Goal: Communication & Community: Participate in discussion

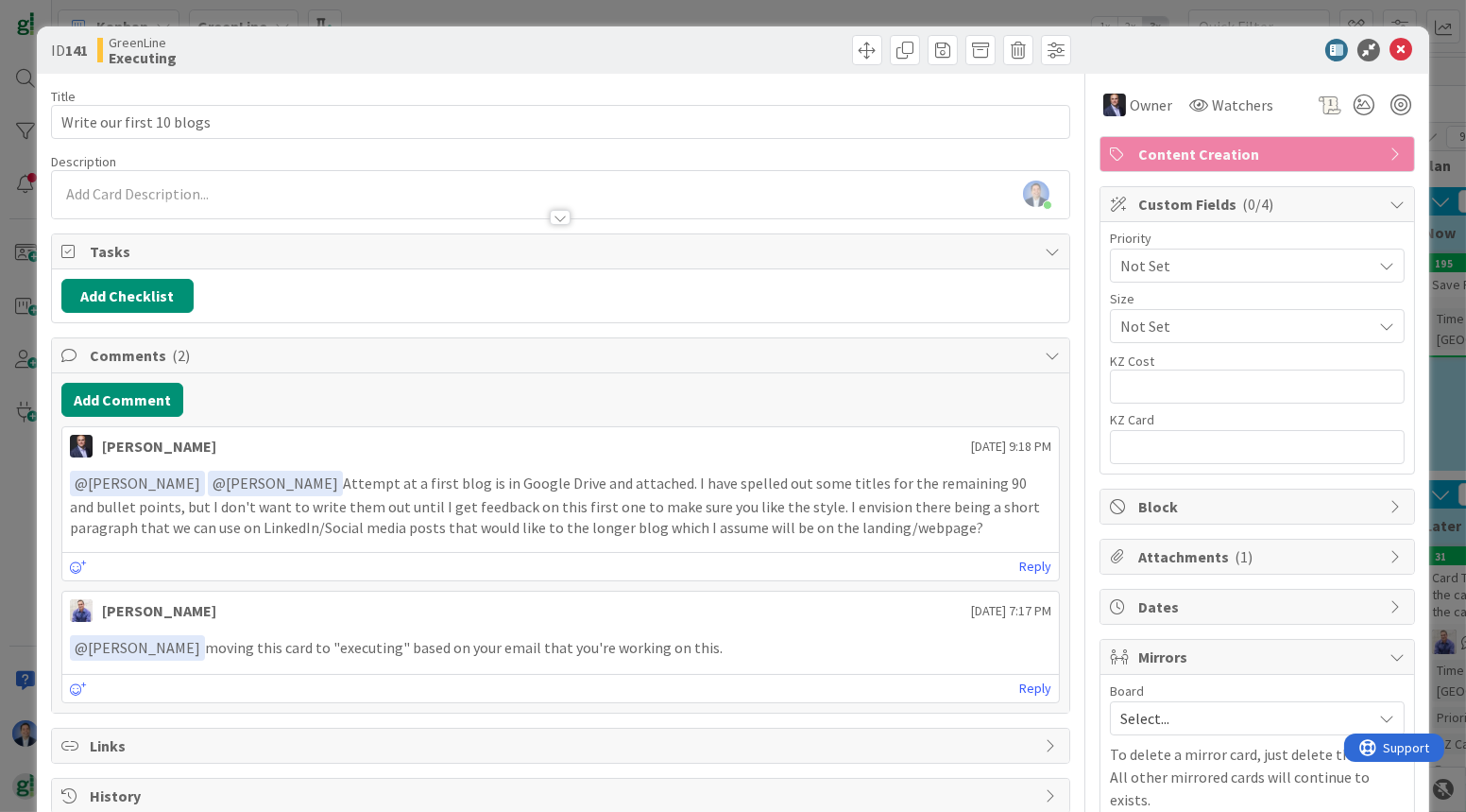
scroll to position [69, 0]
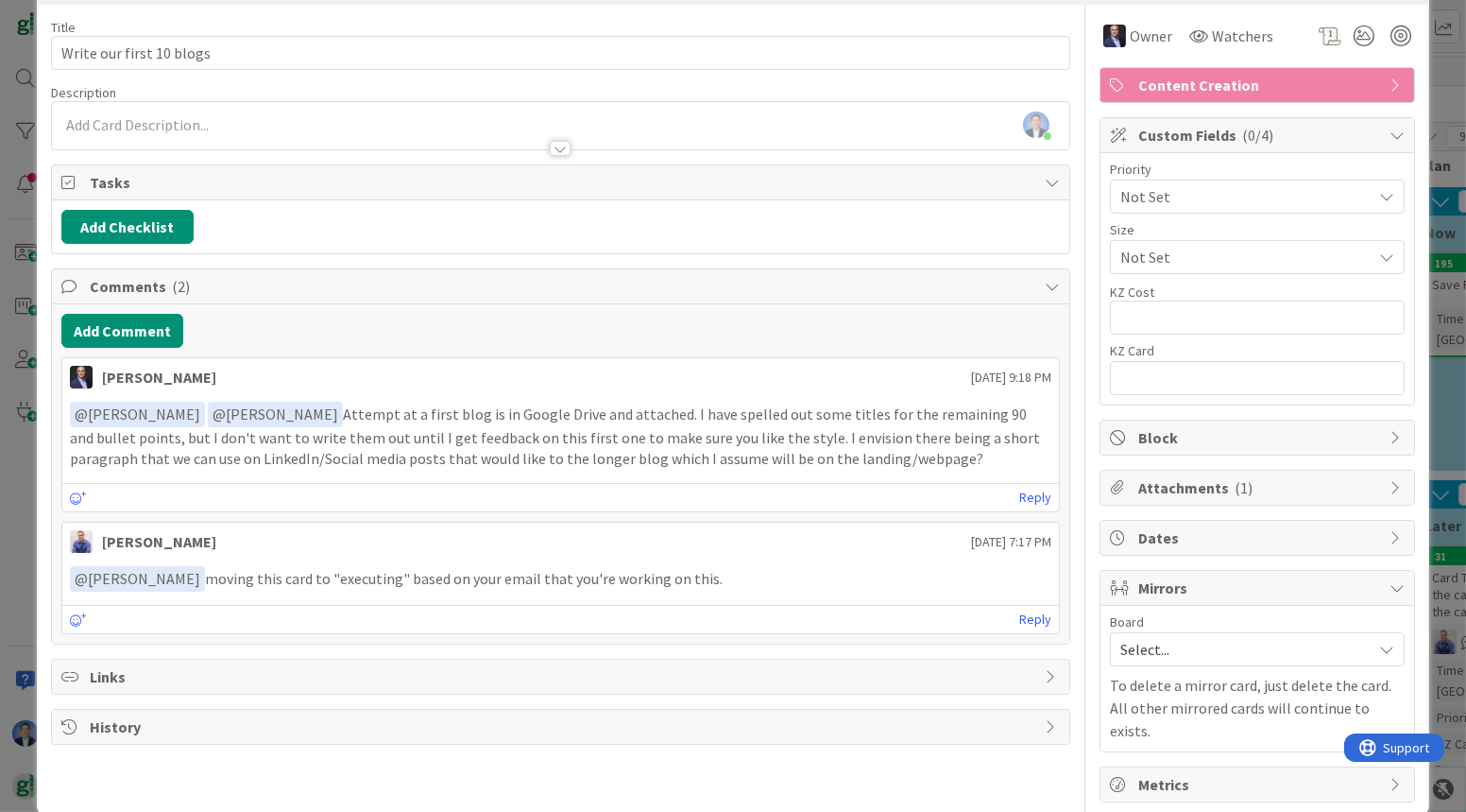
click at [1175, 140] on span "Custom Fields ( 0/4 )" at bounding box center [1260, 135] width 242 height 23
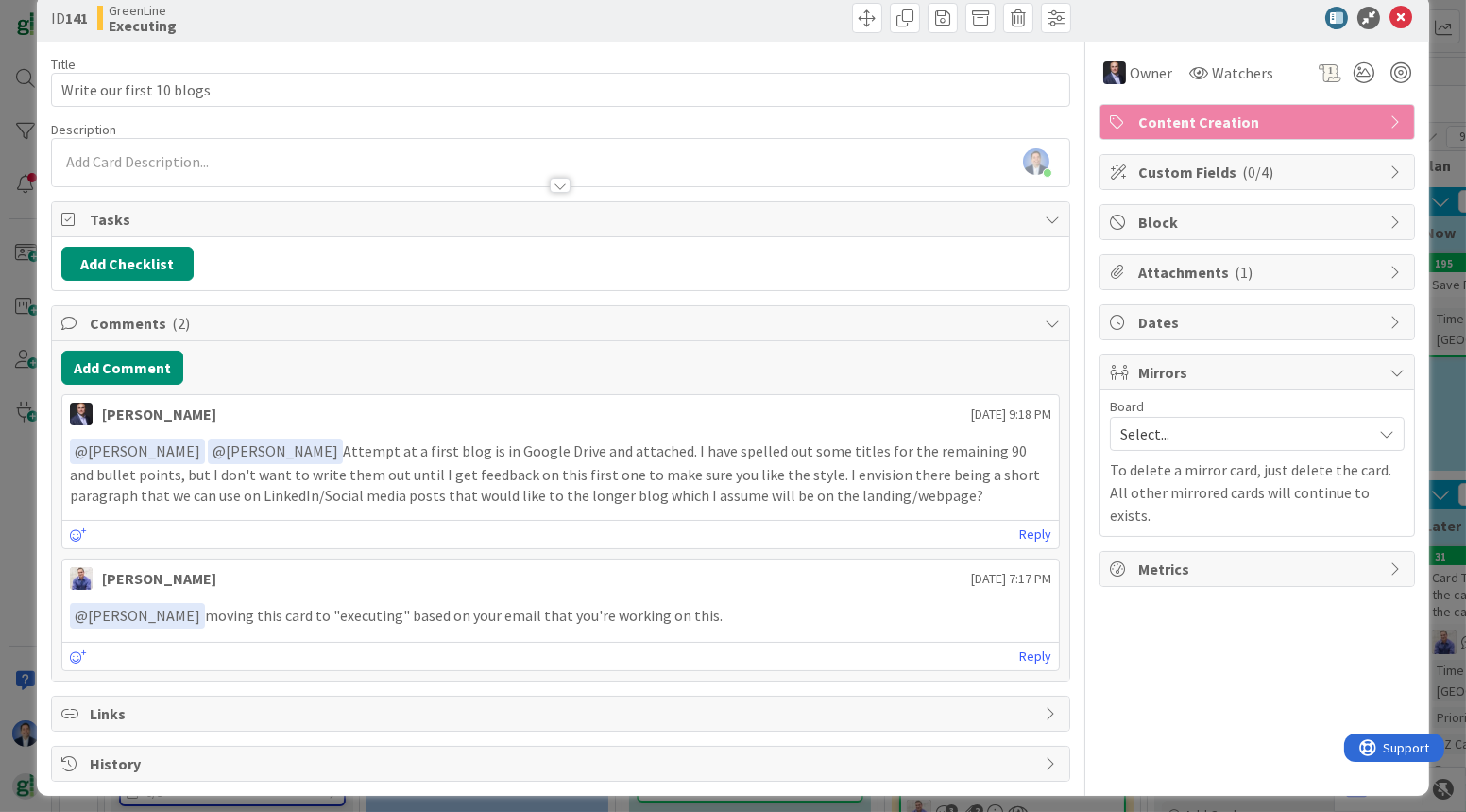
click at [1200, 271] on span "Attachments ( 1 )" at bounding box center [1260, 273] width 242 height 23
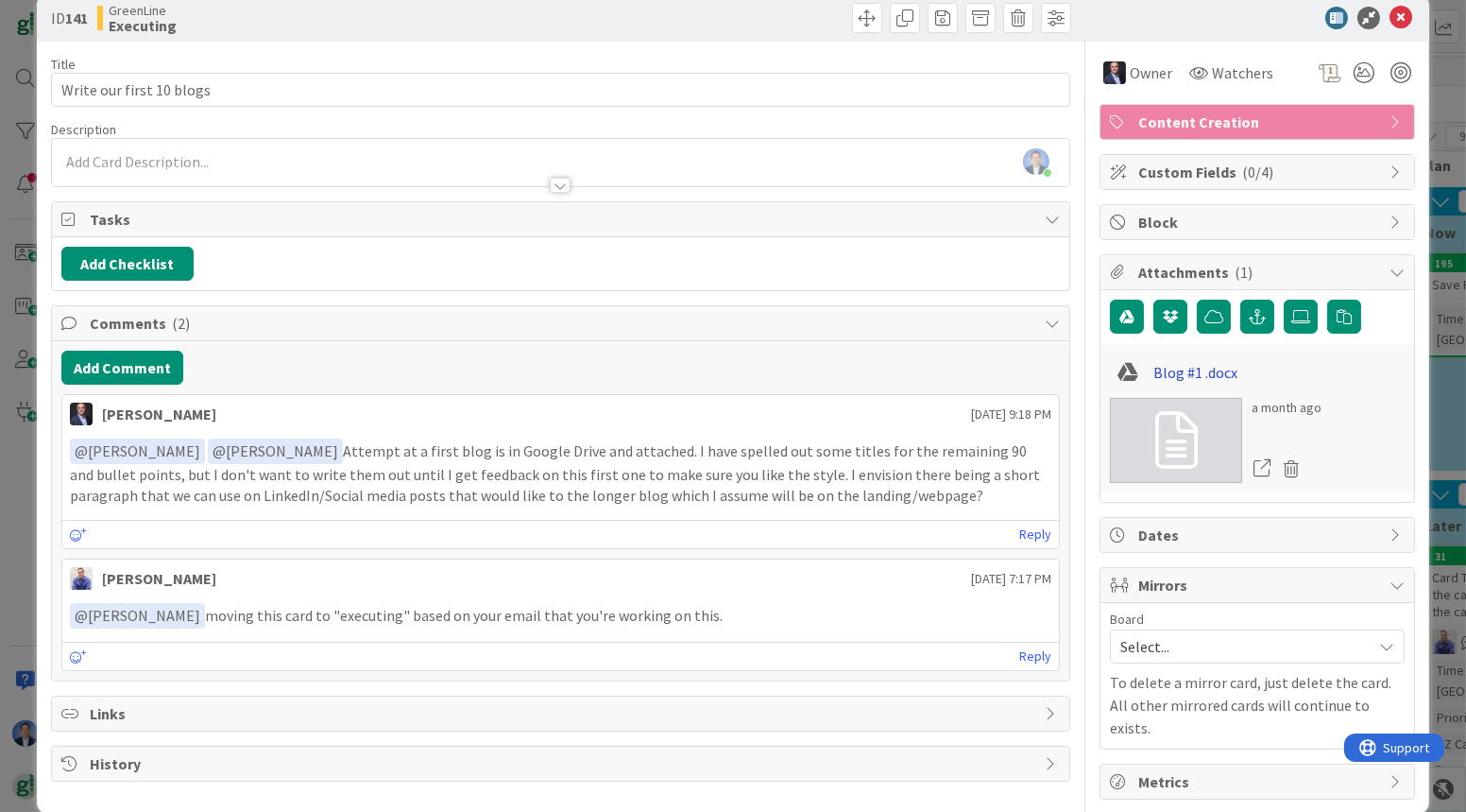
click at [1186, 367] on link "Blog #1 .docx" at bounding box center [1196, 372] width 84 height 23
click at [1025, 522] on link "Reply" at bounding box center [1035, 534] width 32 height 24
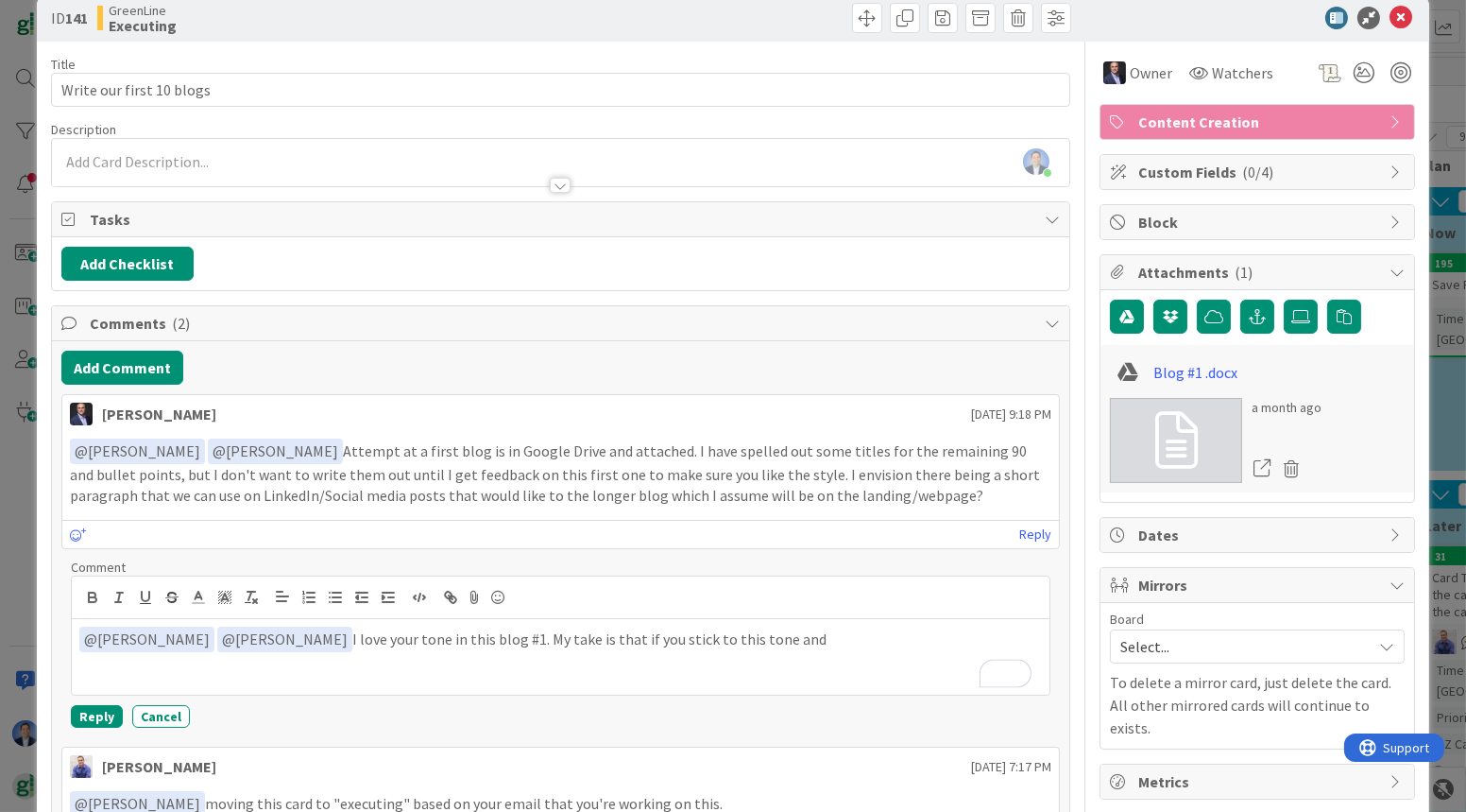
click at [171, 630] on p "﻿ @ [PERSON_NAME] ﻿ ﻿ @ [PERSON_NAME] ﻿ I love your tone in this blog #1. My ta…" at bounding box center [560, 639] width 963 height 26
click at [715, 647] on div "﻿ @ [PERSON_NAME] ﻿ I love your tone in this blog #1. My take is that if you st…" at bounding box center [560, 657] width 978 height 76
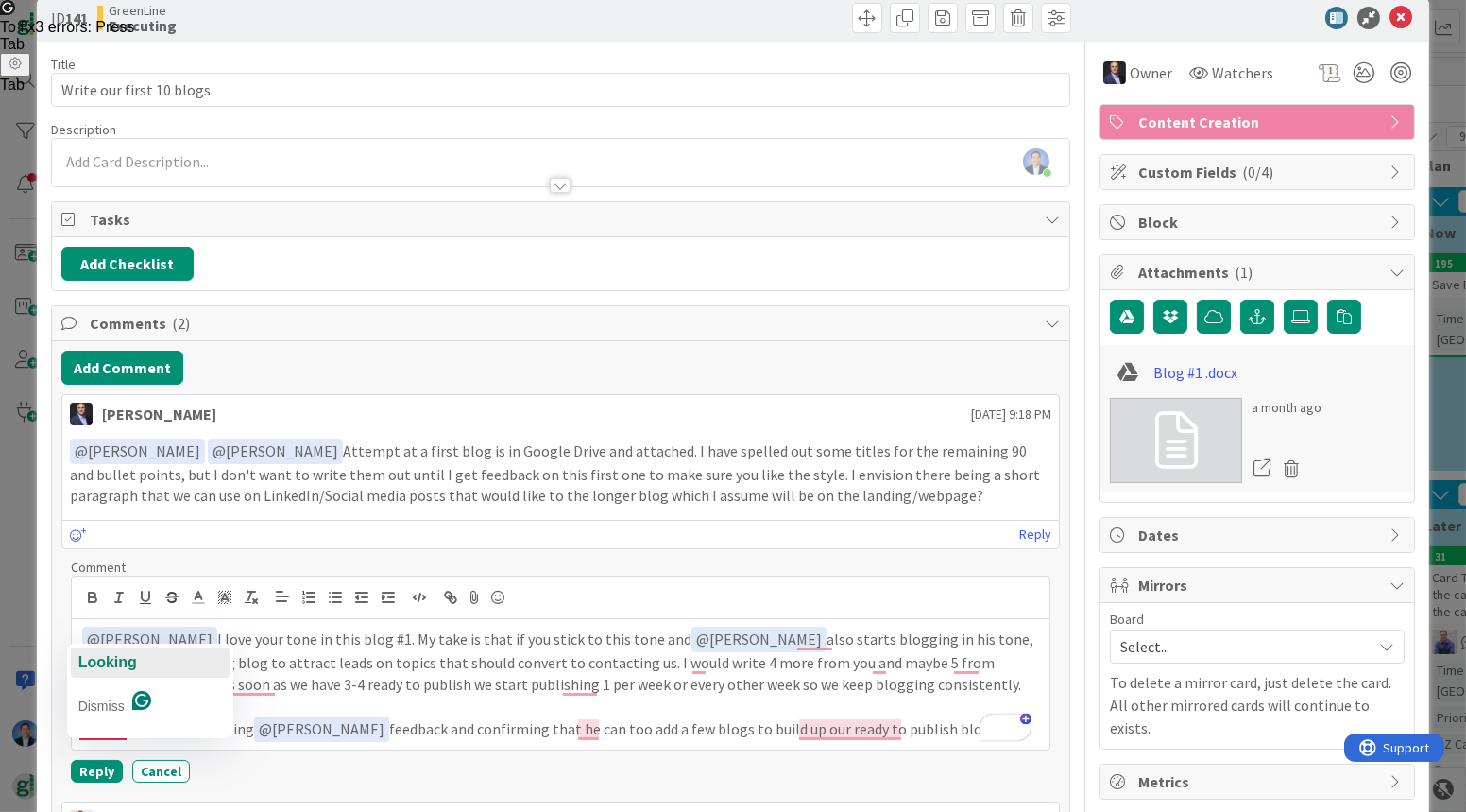
click at [109, 661] on span "Looking" at bounding box center [108, 662] width 59 height 16
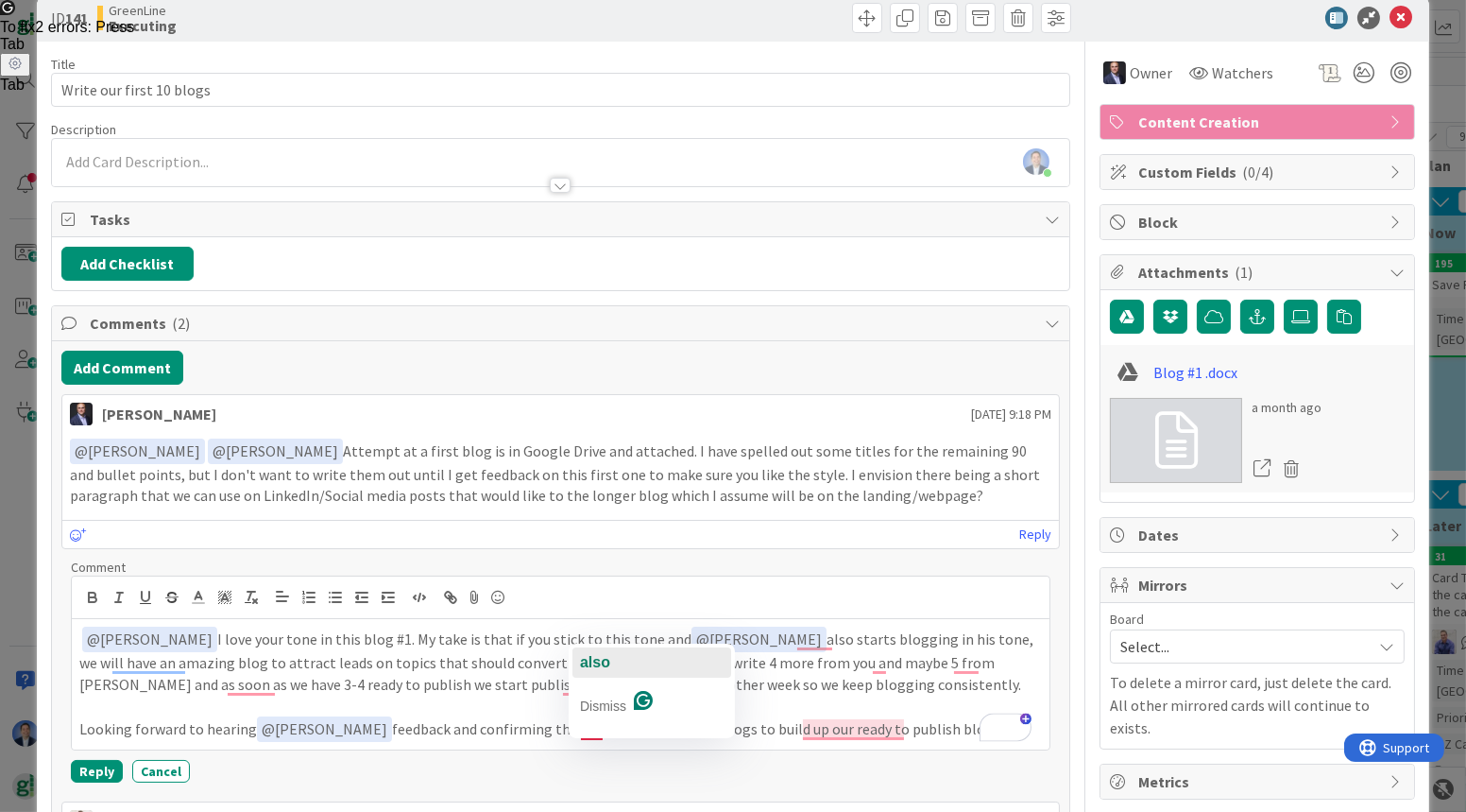
click at [608, 662] on span "also" at bounding box center [595, 662] width 30 height 16
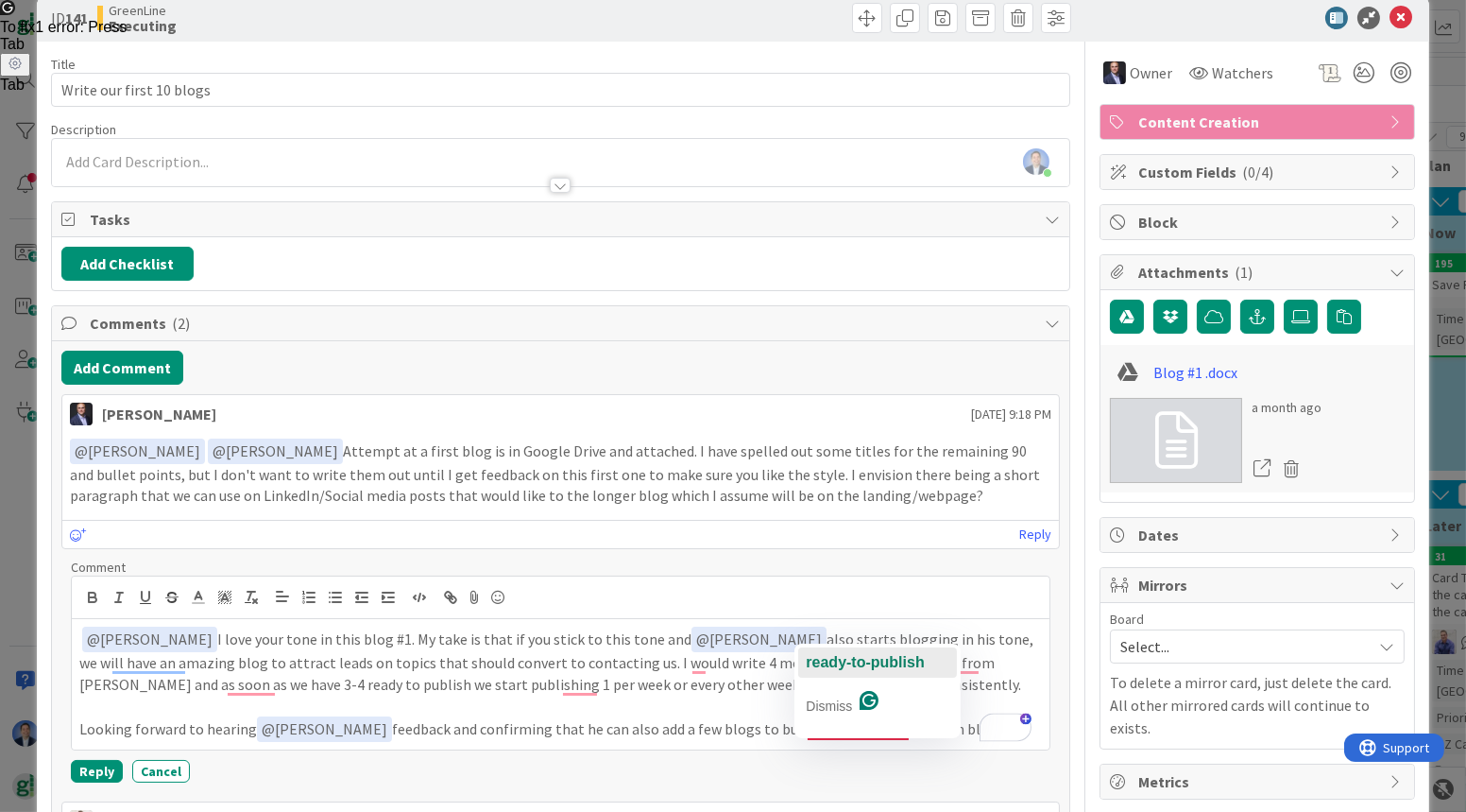
click at [865, 667] on span "ready-to-publish" at bounding box center [865, 662] width 118 height 16
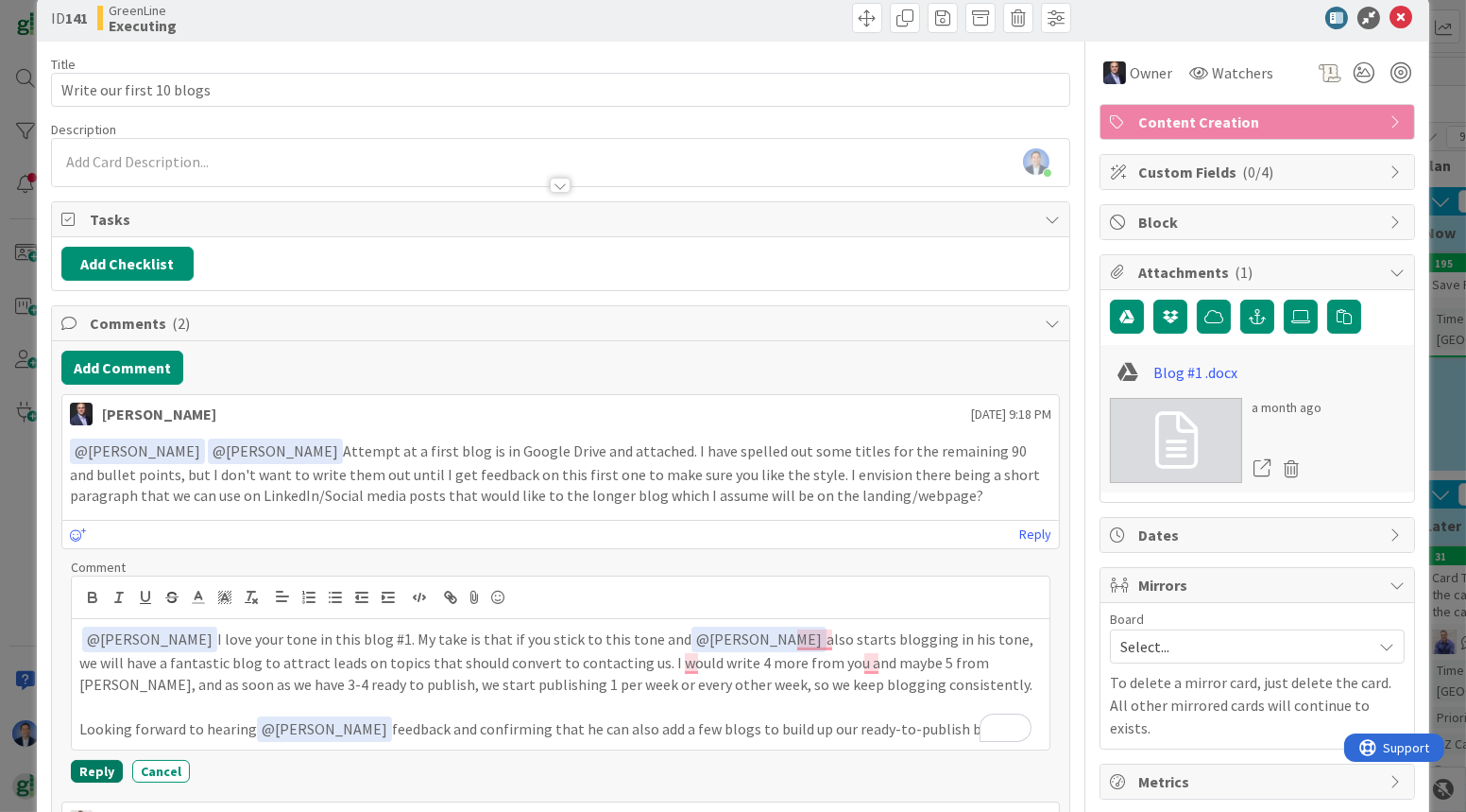
click at [97, 760] on button "Reply" at bounding box center [97, 771] width 52 height 23
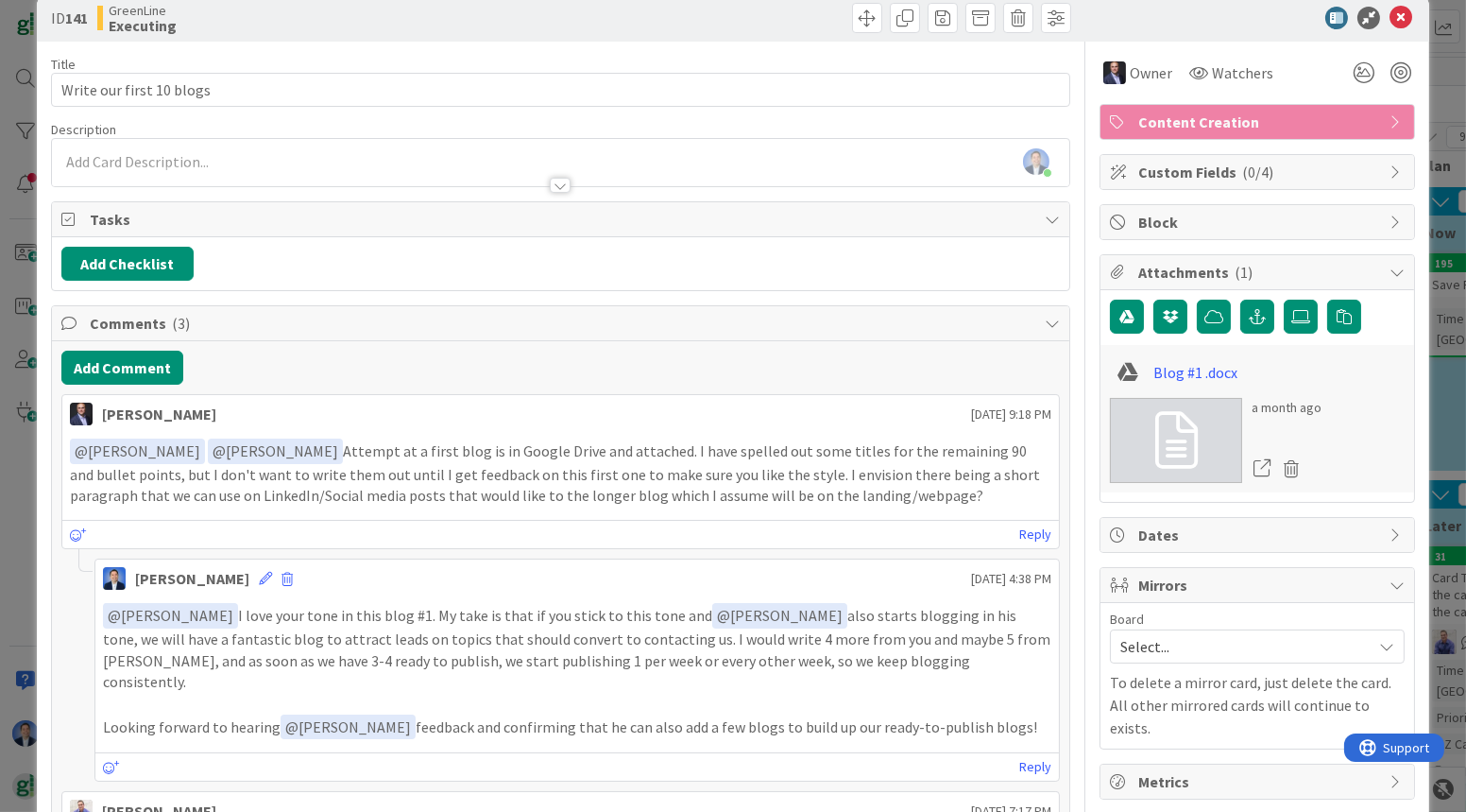
scroll to position [0, 0]
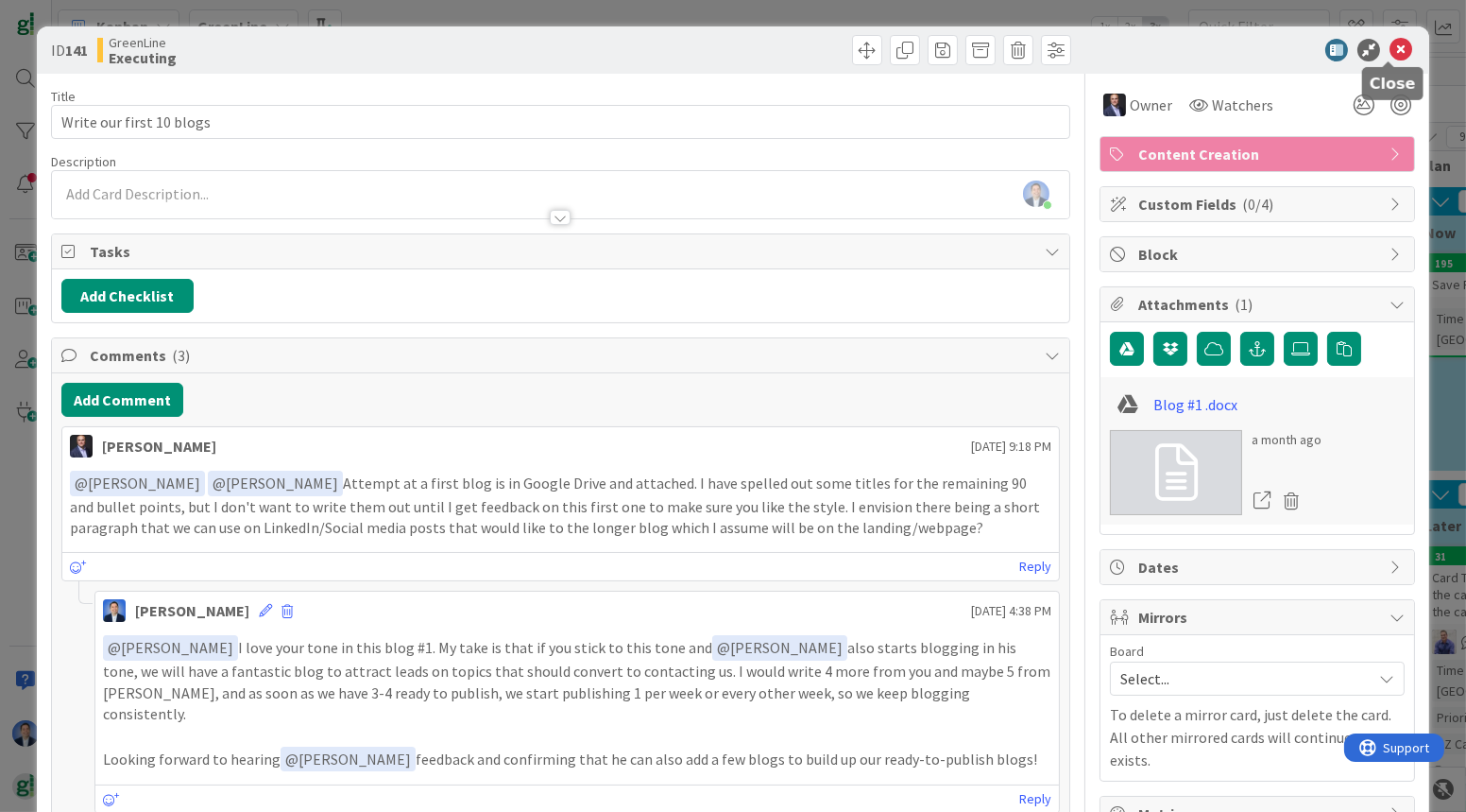
click at [1390, 46] on icon at bounding box center [1402, 50] width 23 height 23
